Goal: Task Accomplishment & Management: Complete application form

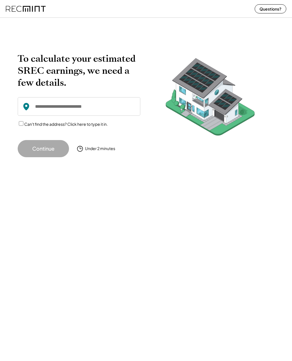
click at [109, 106] on input "input" at bounding box center [79, 106] width 123 height 19
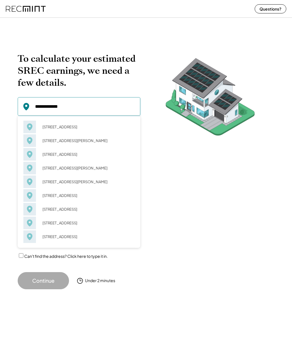
click at [78, 129] on div "301 Sandhurst Ct Chesapeake, VA 23323" at bounding box center [87, 127] width 96 height 8
type input "**********"
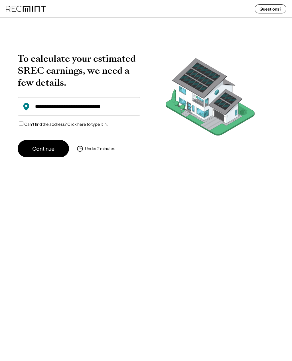
click at [52, 148] on button "Continue" at bounding box center [43, 148] width 51 height 17
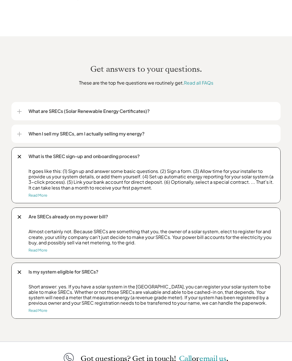
scroll to position [677, 0]
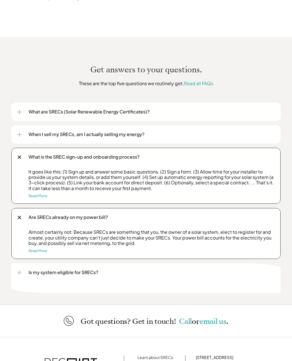
click at [23, 275] on div "Is my system eligible for SRECs?" at bounding box center [146, 272] width 258 height 18
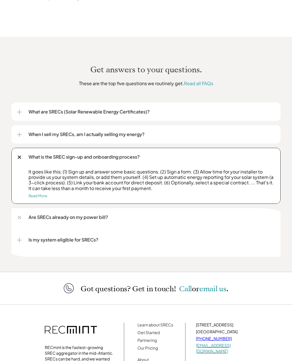
click at [23, 218] on div "Are SRECs already on my power bill?" at bounding box center [146, 217] width 258 height 18
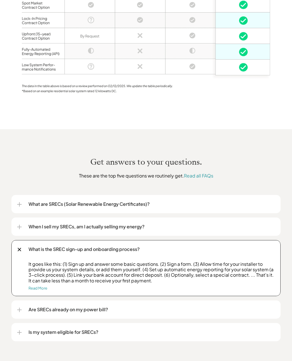
scroll to position [584, 0]
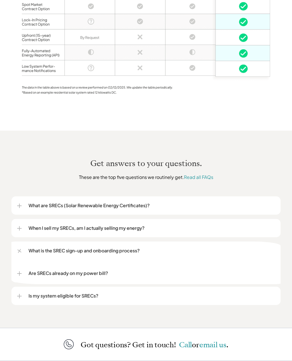
click at [20, 255] on div "What is the SREC sign-up and onboarding process?" at bounding box center [146, 250] width 258 height 18
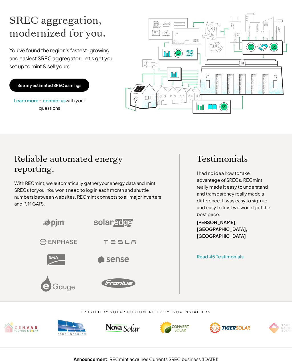
scroll to position [0, 0]
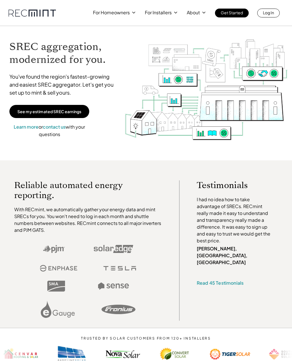
click at [111, 19] on div "For Homeowners For Installers About Get Started Log In" at bounding box center [146, 13] width 292 height 26
click at [119, 13] on p "For Homeowners" at bounding box center [111, 13] width 37 height 8
